Goal: Task Accomplishment & Management: Use online tool/utility

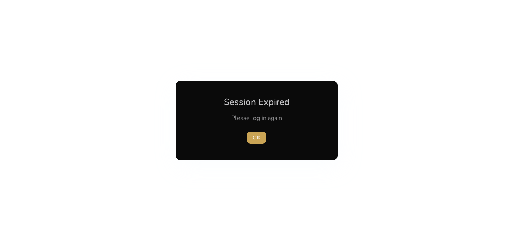
click at [254, 143] on span "button" at bounding box center [257, 138] width 20 height 18
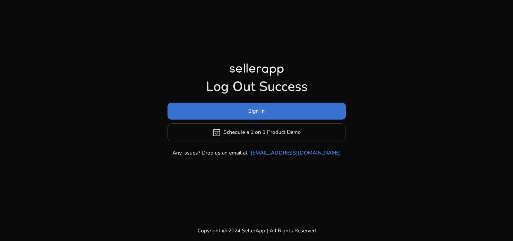
click at [263, 110] on span "Sign In" at bounding box center [256, 111] width 17 height 8
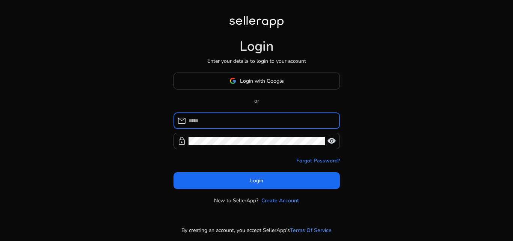
click at [229, 124] on input at bounding box center [261, 120] width 145 height 8
type input "**********"
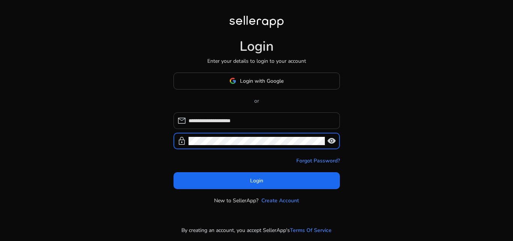
click button "Login" at bounding box center [257, 180] width 166 height 17
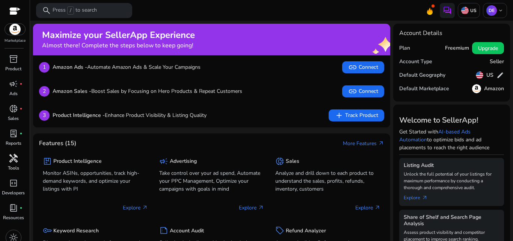
click at [11, 160] on span "handyman" at bounding box center [13, 158] width 9 height 9
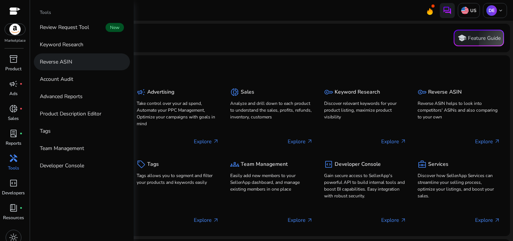
click at [79, 62] on link "Reverse ASIN" at bounding box center [82, 61] width 96 height 17
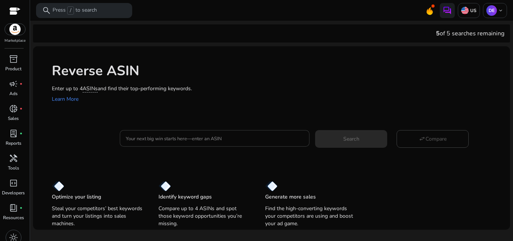
click at [168, 140] on input "Your next big win starts here—enter an ASIN" at bounding box center [215, 138] width 178 height 8
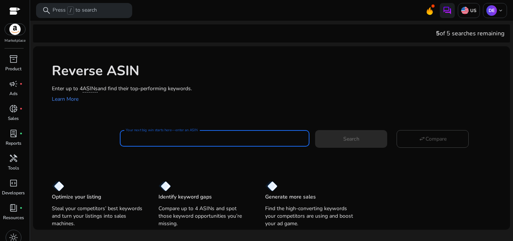
paste input "**********"
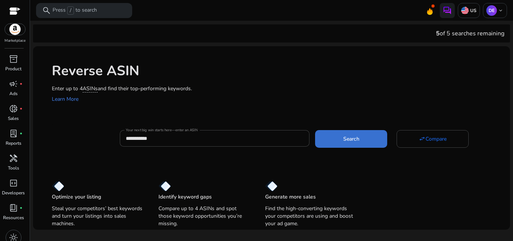
click at [368, 142] on span at bounding box center [351, 139] width 72 height 18
type input "**********"
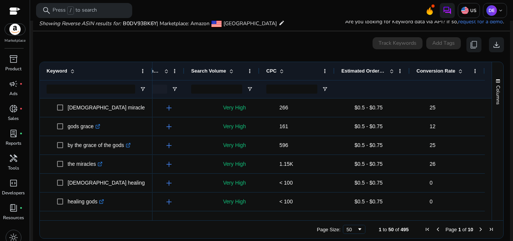
scroll to position [0, 91]
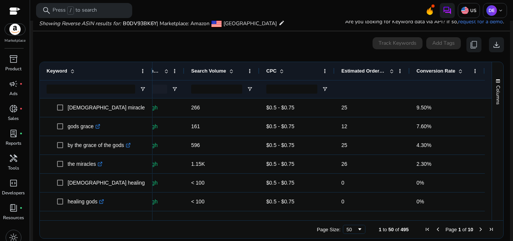
drag, startPoint x: 373, startPoint y: 217, endPoint x: 303, endPoint y: 217, distance: 69.9
click at [303, 217] on div at bounding box center [319, 216] width 333 height 7
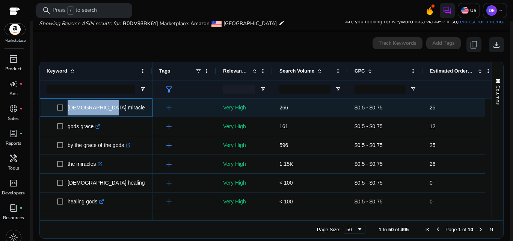
drag, startPoint x: 101, startPoint y: 111, endPoint x: 67, endPoint y: 110, distance: 34.2
click at [67, 110] on span "[DEMOGRAPHIC_DATA] miracles .st0{fill:#2c8af8}" at bounding box center [101, 107] width 89 height 15
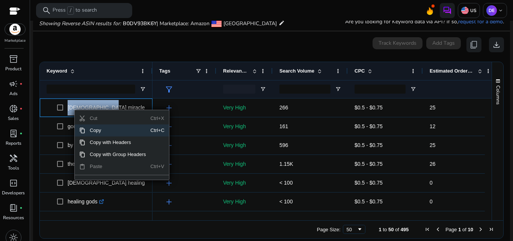
click at [97, 132] on span "Copy" at bounding box center [117, 130] width 65 height 12
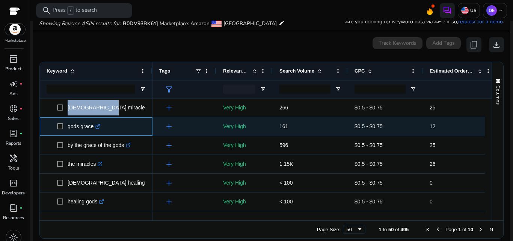
drag, startPoint x: 94, startPoint y: 125, endPoint x: 65, endPoint y: 127, distance: 29.1
click at [65, 127] on span "gods grace .st0{fill:#2c8af8}" at bounding box center [101, 126] width 89 height 15
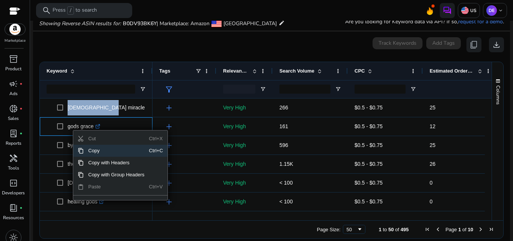
click at [102, 148] on span "Copy" at bounding box center [116, 151] width 65 height 12
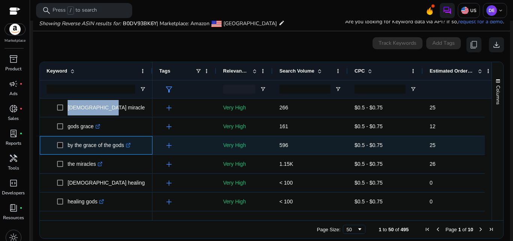
drag, startPoint x: 125, startPoint y: 144, endPoint x: 63, endPoint y: 147, distance: 61.7
click at [63, 147] on span "by the grace of the gods .st0{fill:#2c8af8}" at bounding box center [101, 145] width 89 height 15
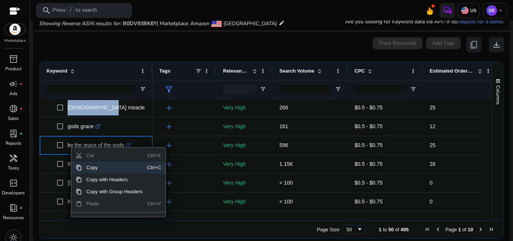
click at [106, 167] on span "Copy" at bounding box center [114, 168] width 65 height 12
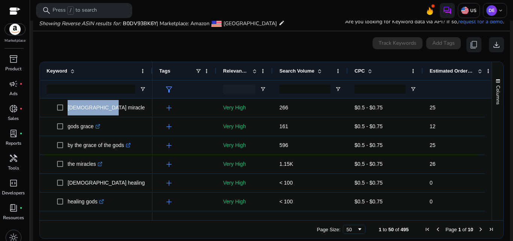
drag, startPoint x: 193, startPoint y: 216, endPoint x: 323, endPoint y: 218, distance: 130.0
click at [265, 216] on div at bounding box center [363, 216] width 421 height 7
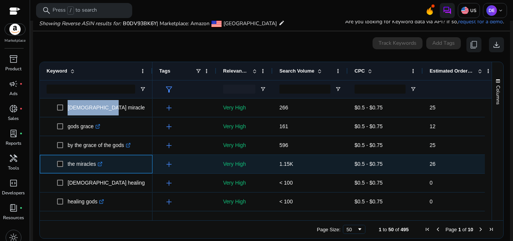
drag, startPoint x: 96, startPoint y: 166, endPoint x: 64, endPoint y: 161, distance: 32.8
click at [64, 161] on span "the miracles .st0{fill:#2c8af8}" at bounding box center [101, 163] width 89 height 15
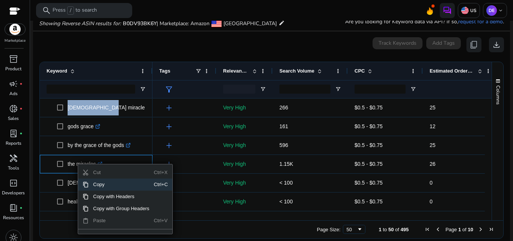
click at [102, 186] on span "Copy" at bounding box center [121, 184] width 65 height 12
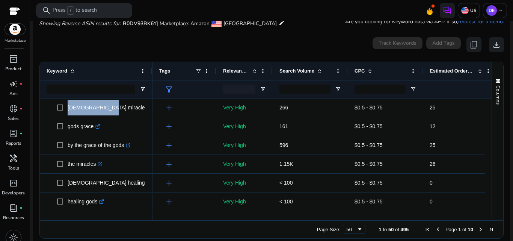
drag, startPoint x: 328, startPoint y: 217, endPoint x: 367, endPoint y: 213, distance: 40.0
click at [367, 213] on div at bounding box center [363, 216] width 421 height 7
